Goal: Task Accomplishment & Management: Complete application form

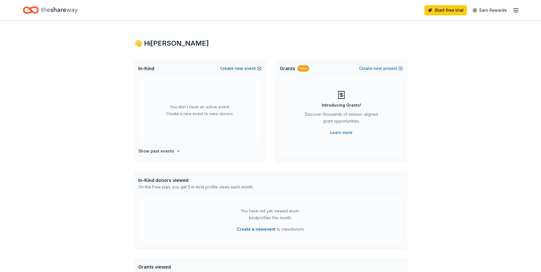
click at [238, 68] on span "new" at bounding box center [239, 68] width 9 height 7
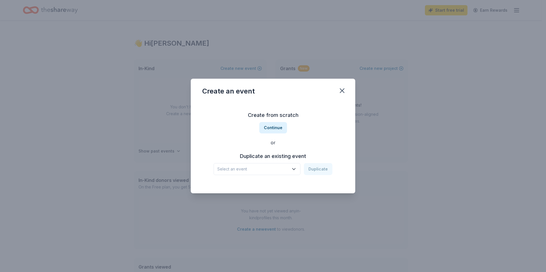
click at [295, 168] on icon "button" at bounding box center [294, 169] width 6 height 6
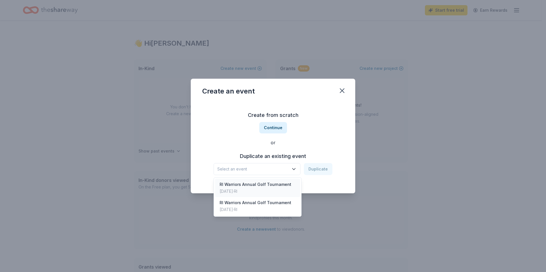
click at [241, 184] on div "RI Warriors Annual Golf Tournament" at bounding box center [255, 184] width 72 height 7
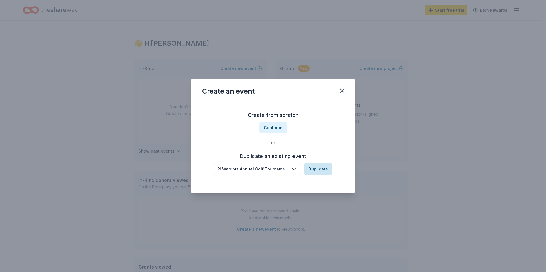
click at [317, 167] on button "Duplicate" at bounding box center [318, 169] width 29 height 12
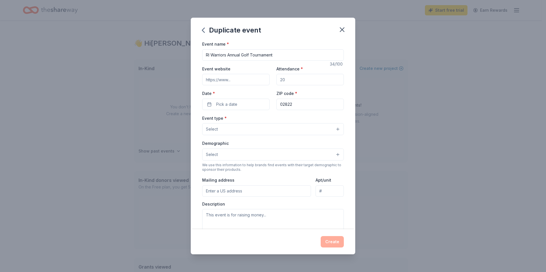
drag, startPoint x: 284, startPoint y: 80, endPoint x: 278, endPoint y: 80, distance: 6.6
click at [278, 80] on input "Attendance *" at bounding box center [309, 79] width 67 height 11
drag, startPoint x: 277, startPoint y: 79, endPoint x: 292, endPoint y: 80, distance: 15.2
click at [292, 80] on input "Attendance *" at bounding box center [309, 79] width 67 height 11
click at [222, 105] on span "Pick a date" at bounding box center [226, 104] width 21 height 7
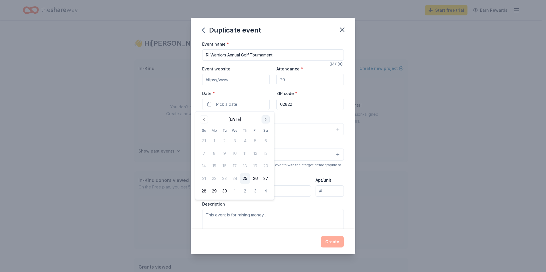
click at [265, 119] on button "Go to next month" at bounding box center [265, 120] width 8 height 8
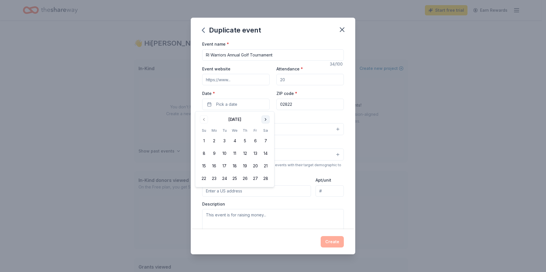
click at [265, 119] on button "Go to next month" at bounding box center [265, 120] width 8 height 8
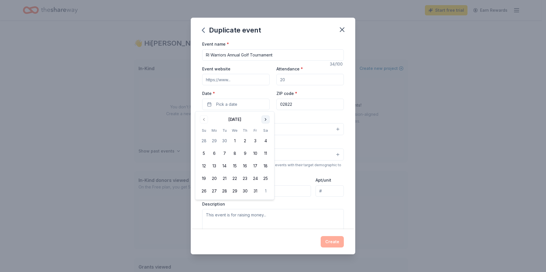
click at [265, 119] on button "Go to next month" at bounding box center [265, 120] width 8 height 8
click at [204, 165] on button "9" at bounding box center [204, 166] width 10 height 10
click at [300, 119] on div "Event type * Select" at bounding box center [273, 125] width 142 height 21
click at [332, 129] on button "Select" at bounding box center [273, 129] width 142 height 12
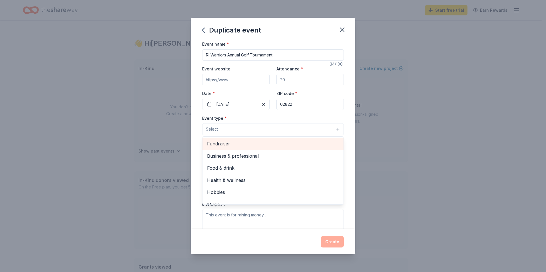
click at [220, 143] on span "Fundraiser" at bounding box center [273, 143] width 132 height 7
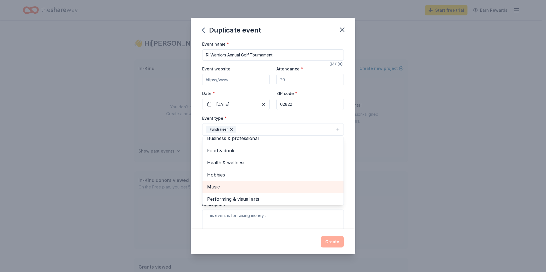
scroll to position [7, 0]
click at [195, 143] on div "Event name * RI Warriors Annual Golf Tournament 34 /100 Event website Attendanc…" at bounding box center [273, 135] width 164 height 189
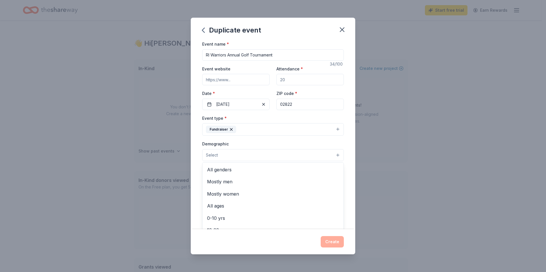
click at [333, 154] on button "Select" at bounding box center [273, 155] width 142 height 12
click at [217, 167] on span "All genders" at bounding box center [273, 169] width 132 height 7
click at [196, 209] on div "Event name * RI Warriors Annual Golf Tournament 34 /100 Event website Attendanc…" at bounding box center [273, 135] width 164 height 189
click at [220, 192] on input "Mailing address" at bounding box center [256, 192] width 109 height 11
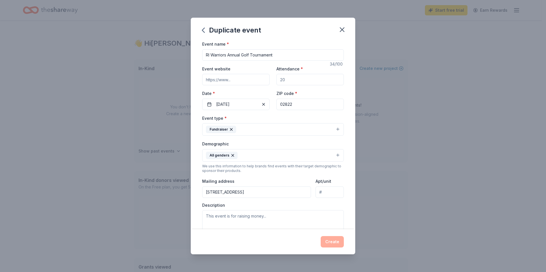
type input "36 King Street, North Providence, RI, 02911"
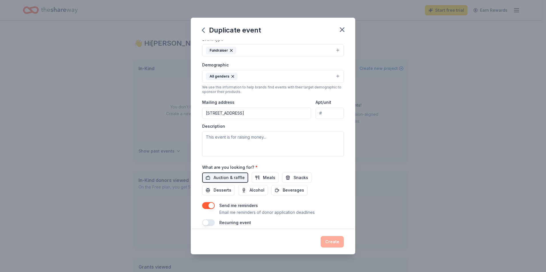
scroll to position [66, 0]
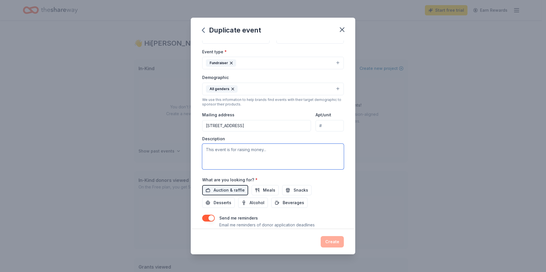
click at [224, 150] on textarea at bounding box center [273, 157] width 142 height 26
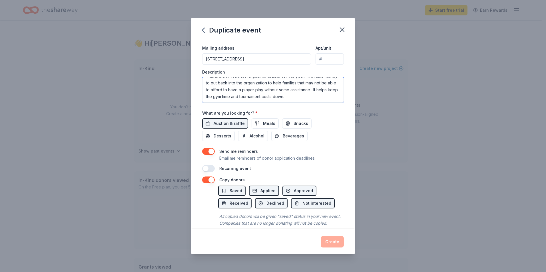
scroll to position [148, 0]
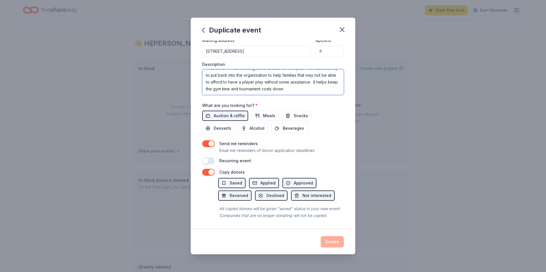
type textarea "This is the RI Warriors largest fundraiser for the year. We raise money to put …"
click at [283, 207] on div "All copied donors will be given "saved" status in your new event. Companies tha…" at bounding box center [281, 212] width 126 height 16
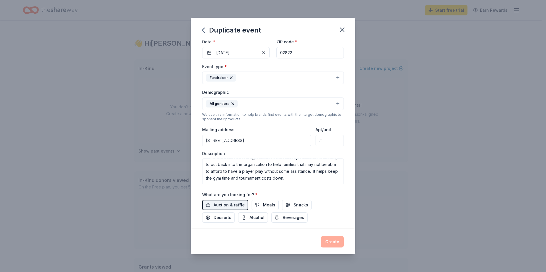
scroll to position [0, 0]
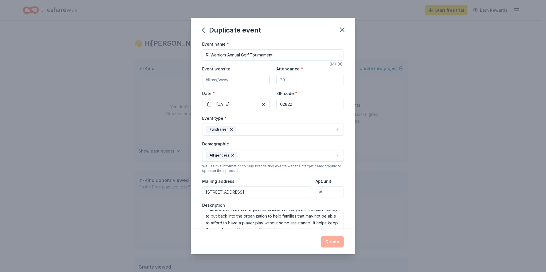
click at [286, 79] on input "Attendance *" at bounding box center [309, 79] width 67 height 11
drag, startPoint x: 281, startPoint y: 79, endPoint x: 286, endPoint y: 79, distance: 5.7
click at [286, 79] on input "Attendance *" at bounding box center [309, 79] width 67 height 11
type input "160"
click at [224, 79] on input "Event website" at bounding box center [235, 79] width 67 height 11
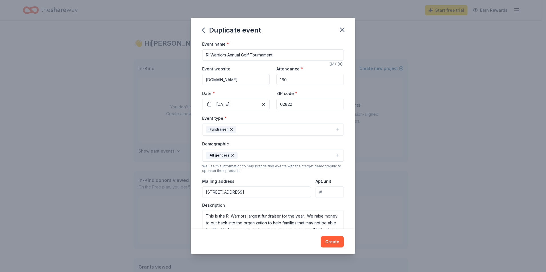
type input "www.riwarriors.com"
click at [248, 216] on textarea "This is the RI Warriors largest fundraiser for the year. We raise money to put …" at bounding box center [273, 223] width 142 height 26
type textarea "This is the RI Warriors (a non-profit AAU Basketball Organization) largest fund…"
click at [328, 240] on button "Create" at bounding box center [331, 241] width 23 height 11
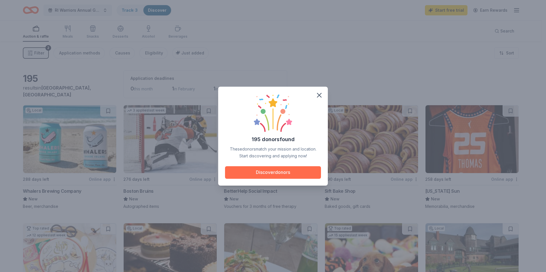
click at [272, 170] on button "Discover donors" at bounding box center [273, 172] width 96 height 13
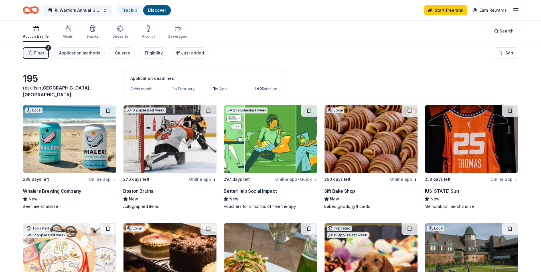
click at [152, 176] on div "276 days left" at bounding box center [155, 179] width 65 height 7
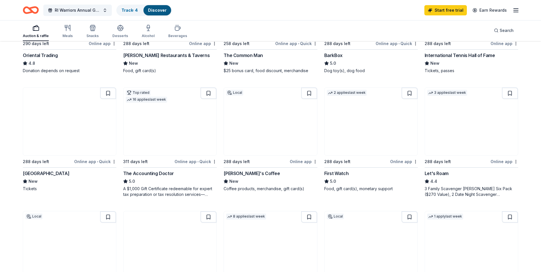
scroll to position [266, 0]
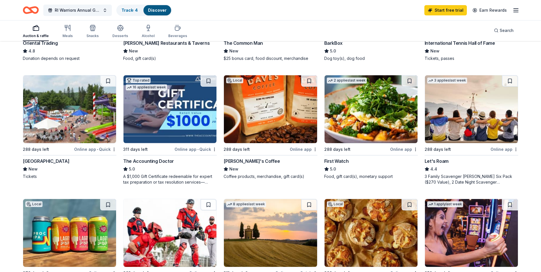
click at [90, 150] on div "Online app • Quick" at bounding box center [95, 149] width 42 height 7
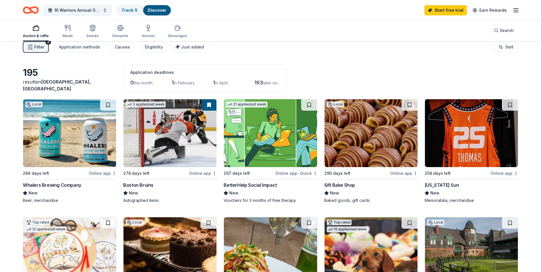
scroll to position [0, 0]
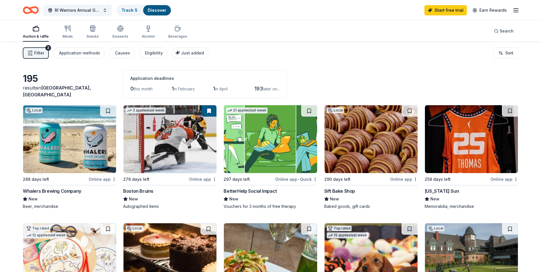
click at [34, 52] on button "Filter 2" at bounding box center [36, 52] width 26 height 11
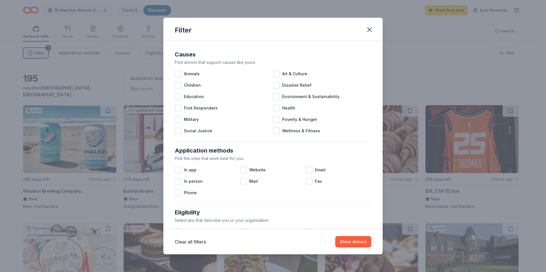
click at [62, 73] on div "Filter Causes Find donors that support causes like yours. Animals Art & Culture…" at bounding box center [273, 136] width 546 height 272
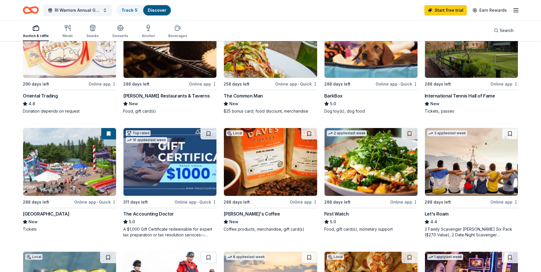
scroll to position [266, 0]
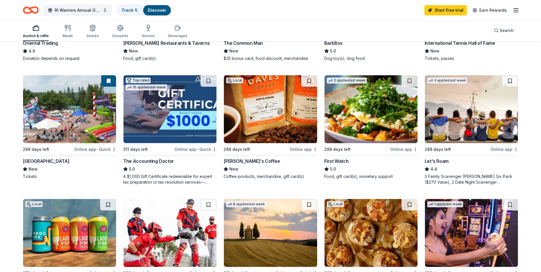
click at [262, 114] on img at bounding box center [270, 109] width 93 height 68
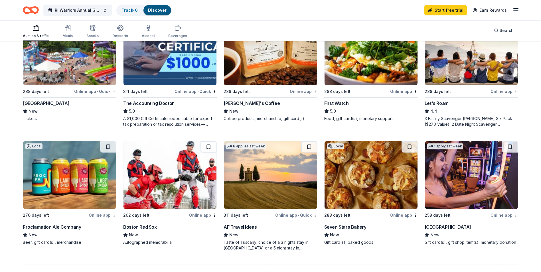
scroll to position [333, 0]
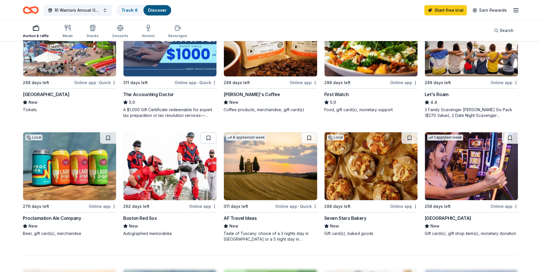
click at [165, 181] on img at bounding box center [170, 166] width 93 height 68
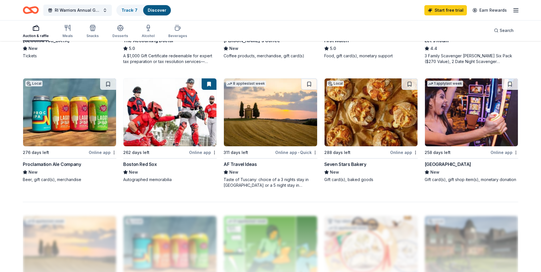
scroll to position [399, 0]
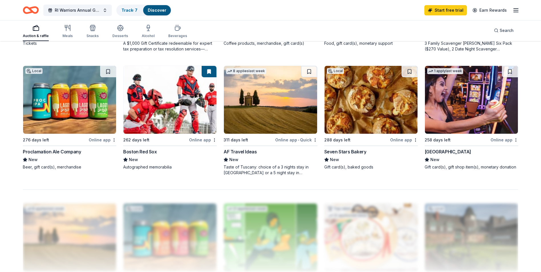
click at [460, 123] on img at bounding box center [471, 100] width 93 height 68
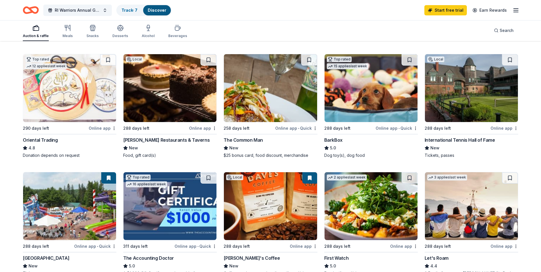
scroll to position [133, 0]
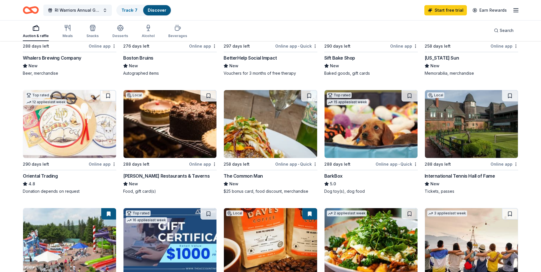
click at [164, 124] on img at bounding box center [170, 124] width 93 height 68
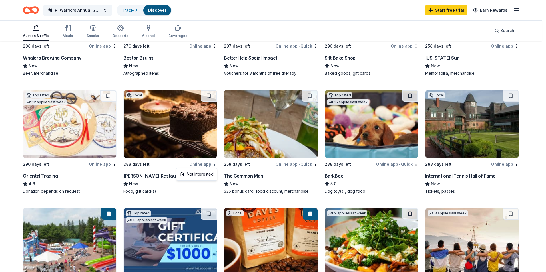
click at [215, 139] on html "RI Warriors Annual Golf Tournament Track · 7 Discover Start free trial Earn Rew…" at bounding box center [273, 3] width 546 height 272
click at [209, 94] on html "RI Warriors Annual Golf Tournament Track · 7 Discover Start free trial Earn Rew…" at bounding box center [273, 3] width 546 height 272
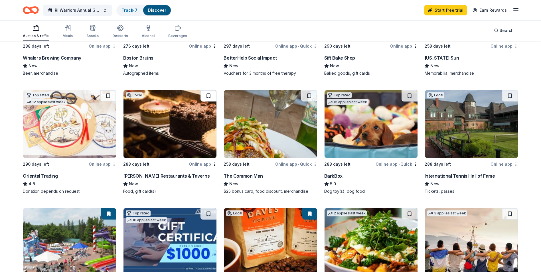
click at [209, 95] on button at bounding box center [209, 95] width 16 height 11
click at [129, 8] on link "Track · 8" at bounding box center [130, 10] width 16 height 5
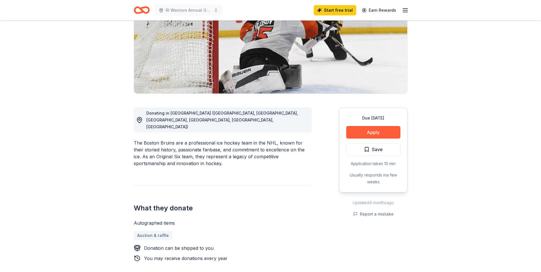
scroll to position [66, 0]
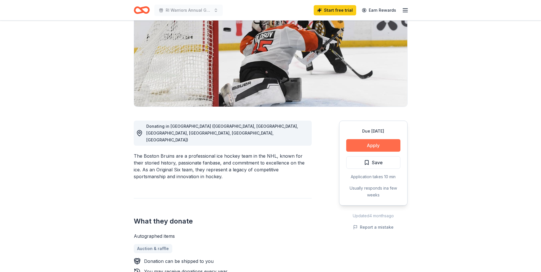
click at [371, 143] on button "Apply" at bounding box center [373, 145] width 54 height 13
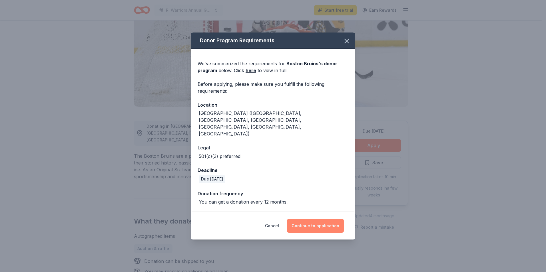
click at [312, 219] on button "Continue to application" at bounding box center [315, 226] width 57 height 14
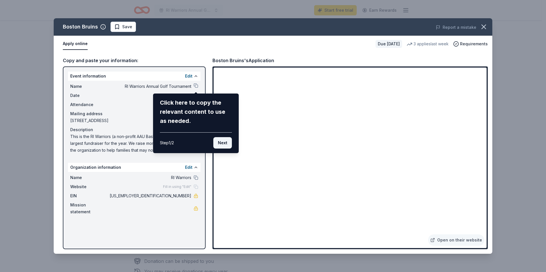
click at [222, 143] on button "Next" at bounding box center [222, 142] width 19 height 11
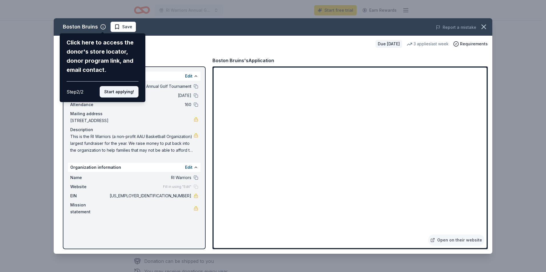
click at [123, 92] on button "Start applying!" at bounding box center [119, 91] width 39 height 11
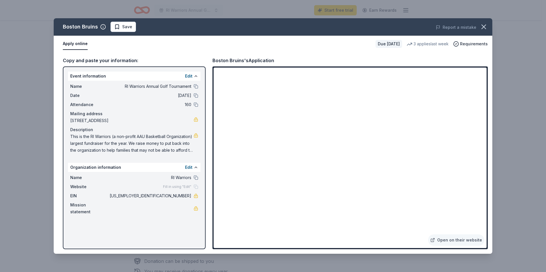
click at [198, 86] on div "Name RI Warriors Annual Golf Tournament Date 08/09/26 Attendance 160 Mailing ad…" at bounding box center [134, 118] width 132 height 75
click at [195, 85] on button at bounding box center [195, 86] width 5 height 5
click at [195, 86] on button at bounding box center [195, 86] width 5 height 5
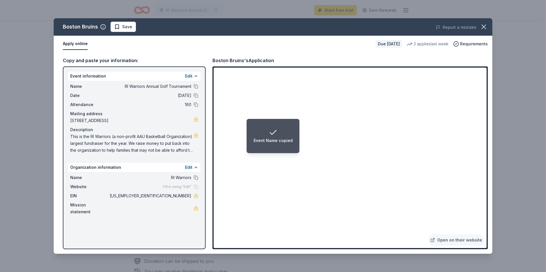
drag, startPoint x: 69, startPoint y: 135, endPoint x: 83, endPoint y: 137, distance: 13.8
click at [83, 137] on div "Name RI Warriors Annual Golf Tournament Date 08/09/26 Attendance 160 Mailing ad…" at bounding box center [134, 118] width 132 height 75
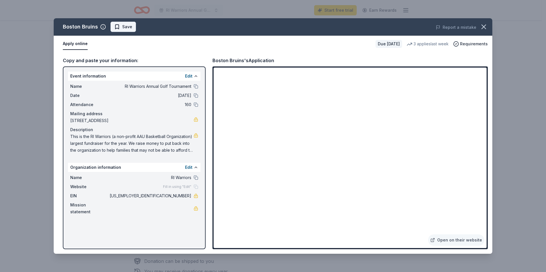
click at [128, 25] on span "Save" at bounding box center [127, 26] width 10 height 7
click at [484, 24] on icon "button" at bounding box center [483, 27] width 8 height 8
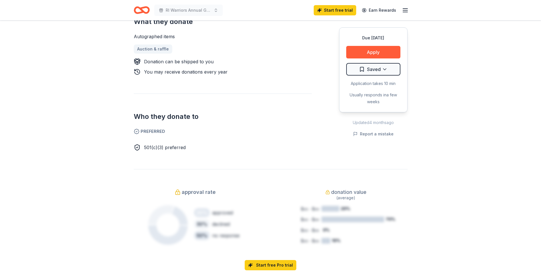
scroll to position [0, 0]
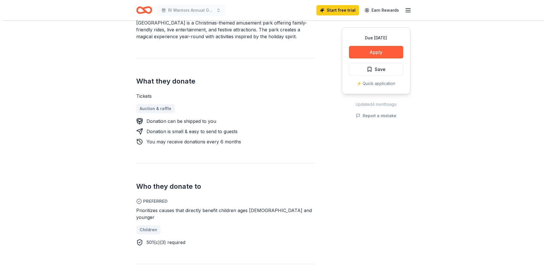
scroll to position [133, 0]
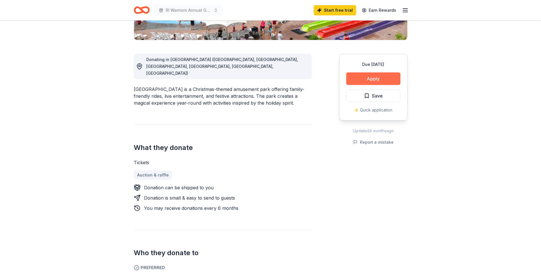
click at [364, 78] on button "Apply" at bounding box center [373, 78] width 54 height 13
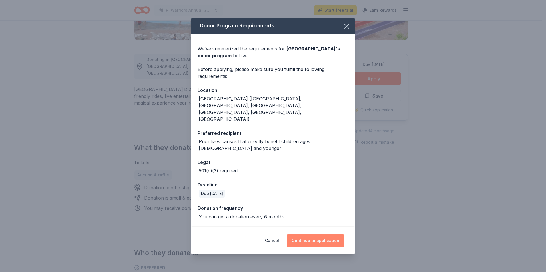
click at [310, 234] on button "Continue to application" at bounding box center [315, 241] width 57 height 14
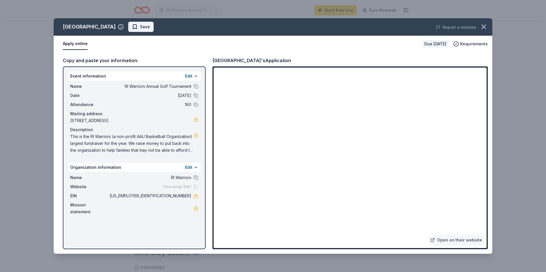
click at [140, 27] on span "Save" at bounding box center [145, 26] width 10 height 7
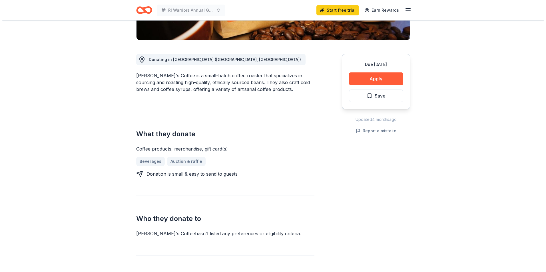
scroll to position [66, 0]
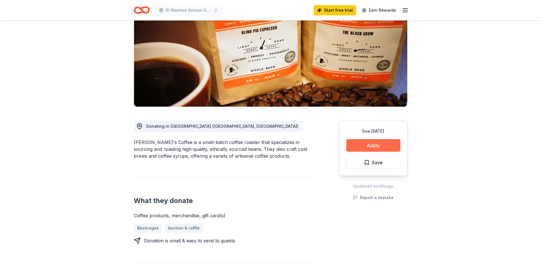
click at [368, 145] on button "Apply" at bounding box center [373, 145] width 54 height 13
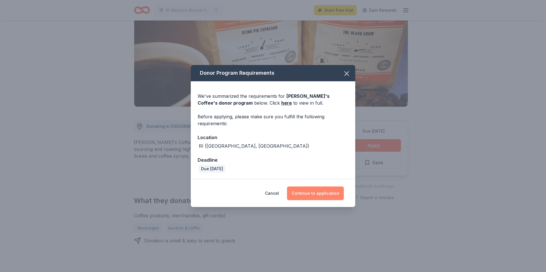
click at [308, 193] on button "Continue to application" at bounding box center [315, 194] width 57 height 14
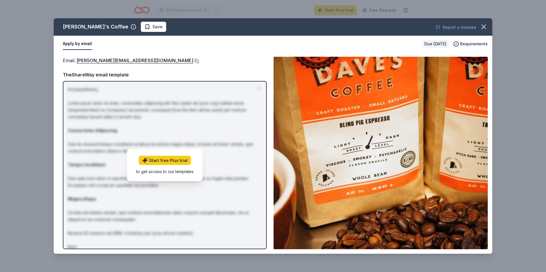
click at [193, 60] on button at bounding box center [196, 61] width 6 height 5
click at [144, 25] on span "Save" at bounding box center [153, 26] width 18 height 7
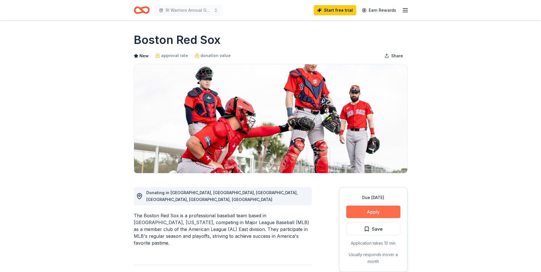
click at [372, 210] on button "Apply" at bounding box center [373, 212] width 54 height 13
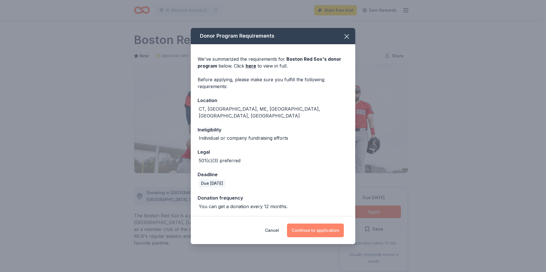
click at [308, 225] on button "Continue to application" at bounding box center [315, 231] width 57 height 14
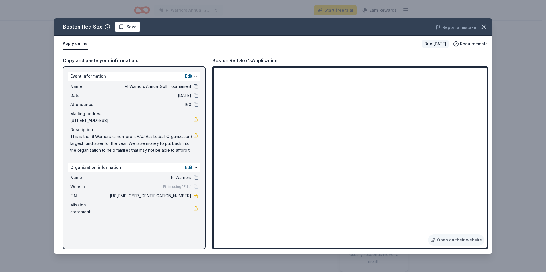
click at [196, 86] on button at bounding box center [195, 86] width 5 height 5
click at [130, 28] on span "Save" at bounding box center [131, 26] width 10 height 7
click at [484, 25] on icon "button" at bounding box center [483, 27] width 8 height 8
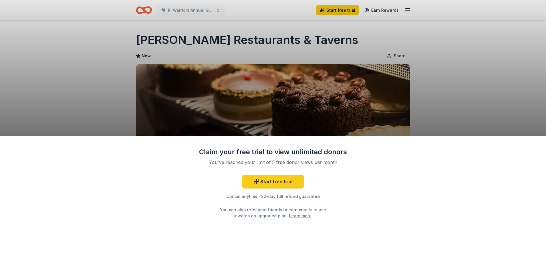
click at [444, 97] on div "Claim your free trial to view unlimited donors You've reached your limit of 5 f…" at bounding box center [273, 136] width 546 height 272
click at [106, 60] on div "Claim your free trial to view unlimited donors You've reached your limit of 5 f…" at bounding box center [273, 136] width 546 height 272
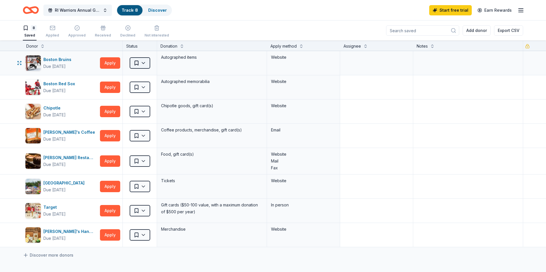
click at [143, 62] on html "RI Warriors Annual Golf Tournament Track · 8 Discover Start free trial Earn Rew…" at bounding box center [273, 136] width 546 height 272
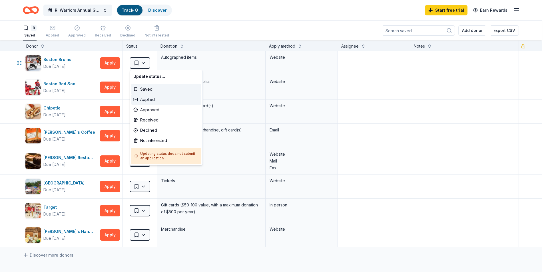
click at [142, 98] on div "Applied" at bounding box center [166, 99] width 70 height 10
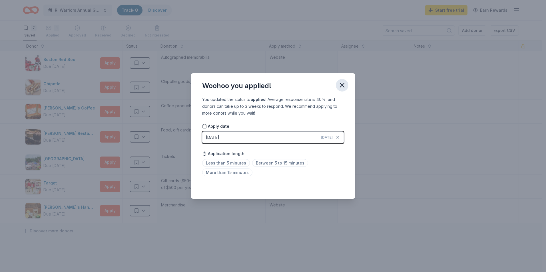
click at [343, 83] on icon "button" at bounding box center [342, 85] width 8 height 8
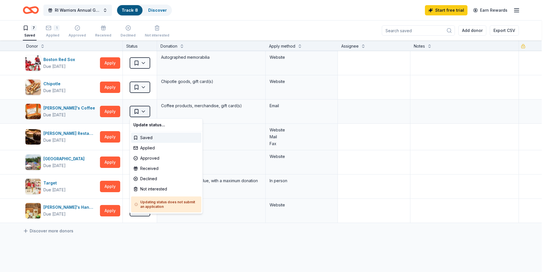
click at [144, 110] on html "RI Warriors Annual Golf Tournament Track · 8 Discover Start free trial Earn Rew…" at bounding box center [273, 136] width 546 height 272
click at [144, 147] on div "Applied" at bounding box center [166, 148] width 70 height 10
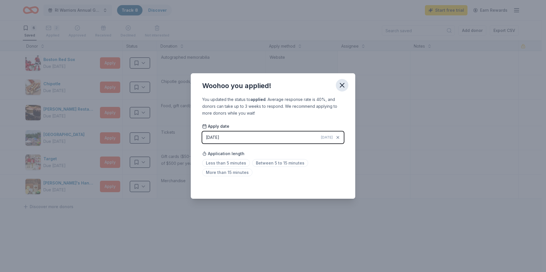
click at [341, 84] on icon "button" at bounding box center [342, 85] width 8 height 8
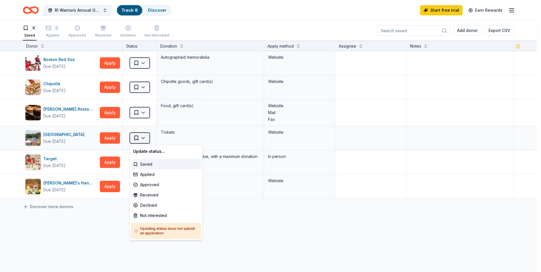
click at [144, 137] on html "RI Warriors Annual Golf Tournament Track · 8 Discover Start free trial Earn Rew…" at bounding box center [270, 136] width 541 height 272
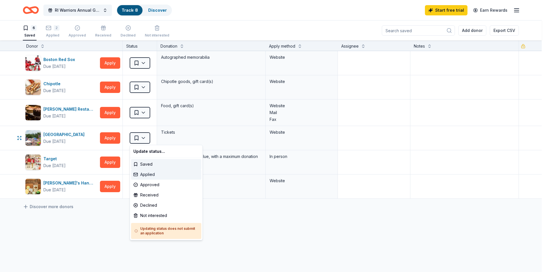
click at [144, 173] on div "Applied" at bounding box center [166, 174] width 70 height 10
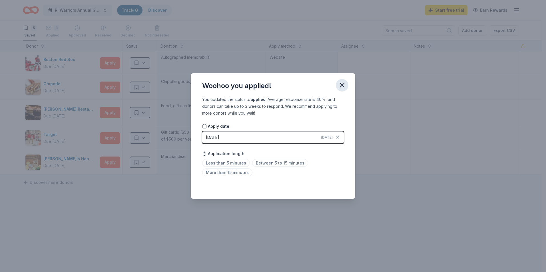
click at [342, 84] on icon "button" at bounding box center [342, 85] width 8 height 8
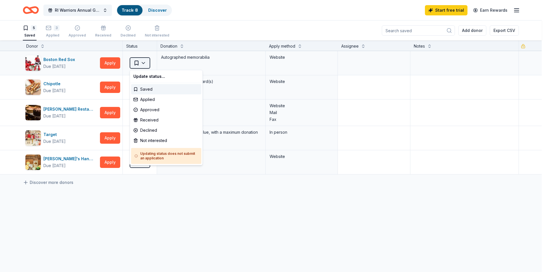
click at [145, 62] on html "RI Warriors Annual Golf Tournament Track · 8 Discover Start free trial Earn Rew…" at bounding box center [273, 136] width 546 height 272
click at [141, 99] on div "Applied" at bounding box center [166, 99] width 70 height 10
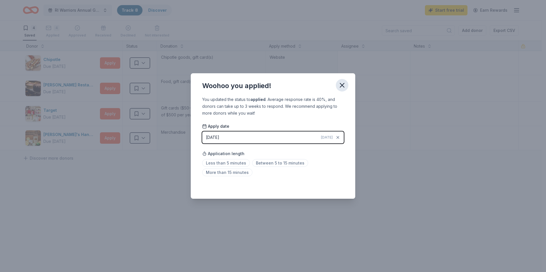
click at [341, 83] on icon "button" at bounding box center [342, 85] width 8 height 8
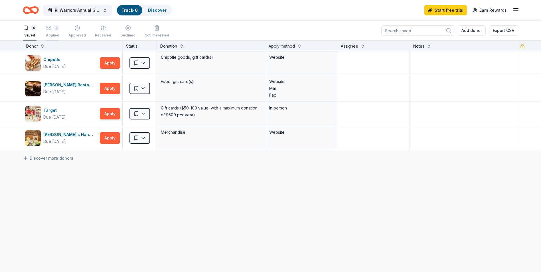
click at [55, 28] on div "4" at bounding box center [57, 25] width 6 height 6
